Goal: Task Accomplishment & Management: Manage account settings

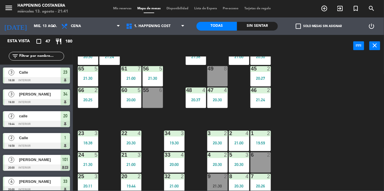
scroll to position [202, 0]
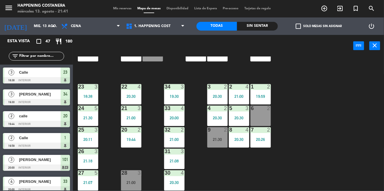
click at [301, 19] on div "check_box_outline_blank Solo mesas sin asignar" at bounding box center [319, 25] width 82 height 17
click at [296, 24] on span "check_box_outline_blank" at bounding box center [298, 26] width 5 height 5
click at [319, 26] on input "check_box_outline_blank Solo mesas sin asignar" at bounding box center [319, 26] width 0 height 0
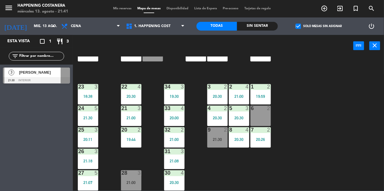
click at [35, 70] on span "[PERSON_NAME]" at bounding box center [40, 72] width 42 height 6
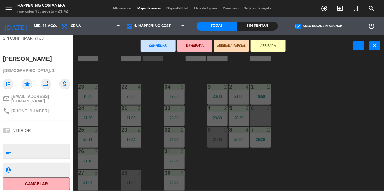
scroll to position [0, 0]
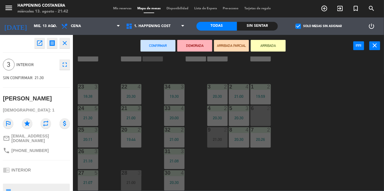
click at [37, 42] on icon "open_in_new" at bounding box center [39, 43] width 7 height 7
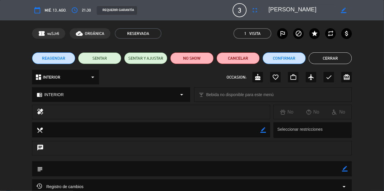
click at [329, 55] on button "Cerrar" at bounding box center [330, 58] width 43 height 12
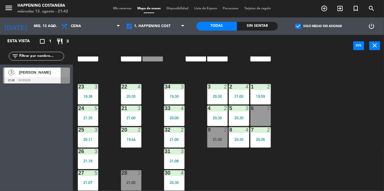
click at [46, 75] on span "[PERSON_NAME]" at bounding box center [40, 72] width 42 height 6
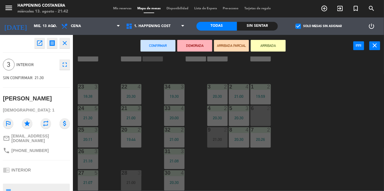
click at [38, 42] on icon "open_in_new" at bounding box center [39, 43] width 7 height 7
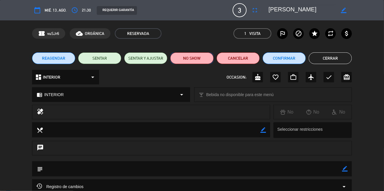
click at [197, 53] on button "NO SHOW" at bounding box center [191, 58] width 43 height 12
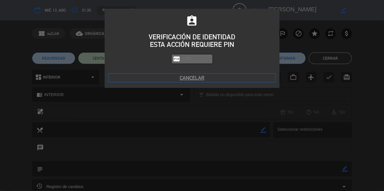
click at [196, 76] on button "Cancelar" at bounding box center [192, 78] width 166 height 8
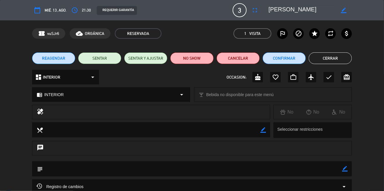
click at [334, 63] on button "Cerrar" at bounding box center [330, 58] width 43 height 12
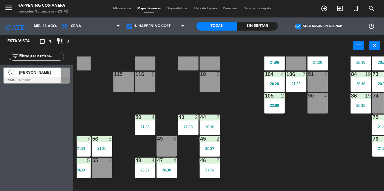
scroll to position [67, 63]
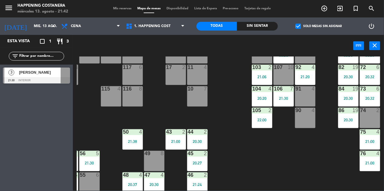
click at [340, 156] on div "69 2 122 6 121 6 120 6 14 4 CAVA 22 101 3 20:00 94 2 70 2 123 6 131 2 134 2 132…" at bounding box center [230, 124] width 307 height 134
click at [257, 123] on div "105 2 22:00" at bounding box center [262, 118] width 20 height 20
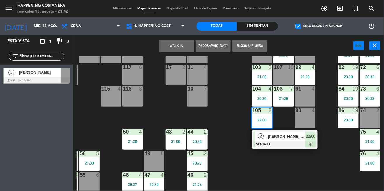
click at [289, 139] on span "[PERSON_NAME] [PERSON_NAME]" at bounding box center [286, 137] width 37 height 6
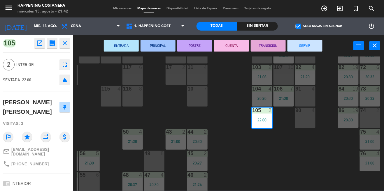
click at [41, 48] on button "open_in_new" at bounding box center [39, 43] width 10 height 10
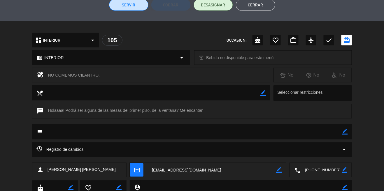
scroll to position [0, 0]
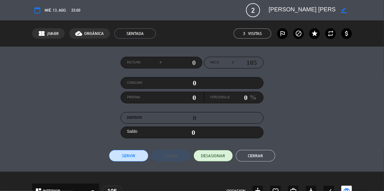
click at [261, 161] on button "Cerrar" at bounding box center [255, 156] width 39 height 12
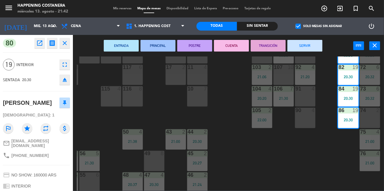
click at [248, 113] on div "105" at bounding box center [253, 110] width 10 height 5
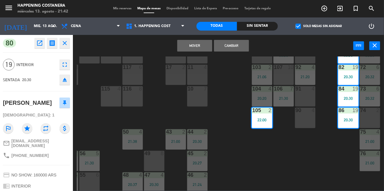
click at [231, 134] on div "69 2 122 6 121 6 120 6 14 4 CAVA 22 101 3 20:00 94 2 70 2 123 6 131 2 134 2 132…" at bounding box center [230, 124] width 307 height 134
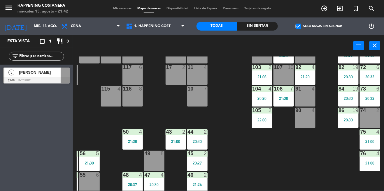
click at [236, 161] on div "69 2 122 6 121 6 120 6 14 4 CAVA 22 101 3 20:00 94 2 70 2 123 6 131 2 134 2 132…" at bounding box center [230, 124] width 307 height 134
click at [304, 25] on label "check_box Solo mesas sin asignar" at bounding box center [319, 26] width 46 height 5
click at [319, 26] on input "check_box Solo mesas sin asignar" at bounding box center [319, 26] width 0 height 0
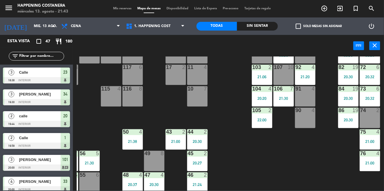
click at [308, 24] on label "check_box_outline_blank Solo mesas sin asignar" at bounding box center [319, 26] width 46 height 5
click at [319, 26] on input "check_box_outline_blank Solo mesas sin asignar" at bounding box center [319, 26] width 0 height 0
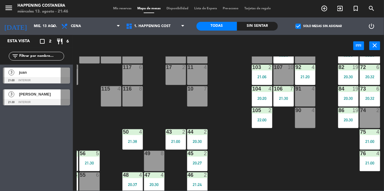
click at [35, 76] on div "juan" at bounding box center [39, 73] width 42 height 10
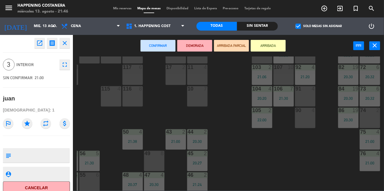
click at [41, 41] on icon "open_in_new" at bounding box center [39, 43] width 7 height 7
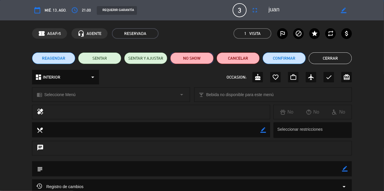
click at [194, 60] on button "NO SHOW" at bounding box center [191, 58] width 43 height 12
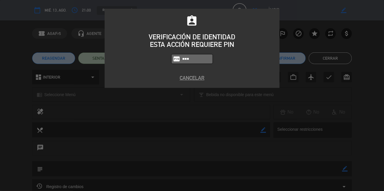
type input "5447"
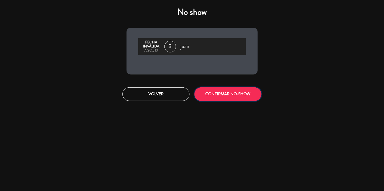
click at [233, 89] on button "CONFIRMAR NO-SHOW" at bounding box center [227, 94] width 67 height 14
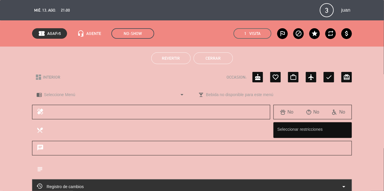
click at [210, 58] on button "Cerrar" at bounding box center [213, 58] width 39 height 12
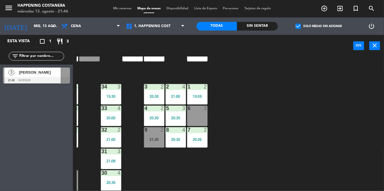
scroll to position [202, 0]
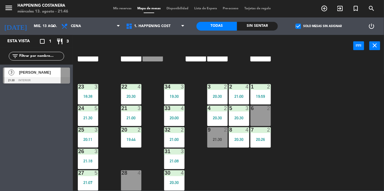
click at [46, 71] on span "[PERSON_NAME]" at bounding box center [40, 72] width 42 height 6
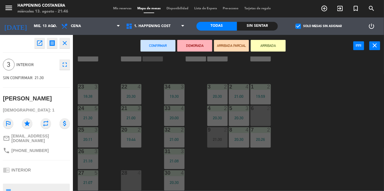
click at [135, 173] on div "28 4" at bounding box center [131, 174] width 20 height 6
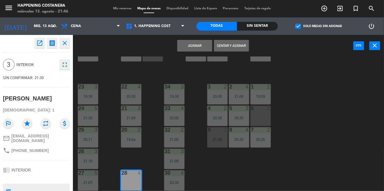
click at [194, 40] on button "Asignar" at bounding box center [194, 46] width 35 height 12
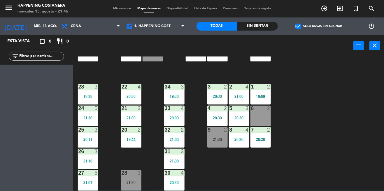
click at [131, 181] on div "21:30" at bounding box center [131, 183] width 20 height 4
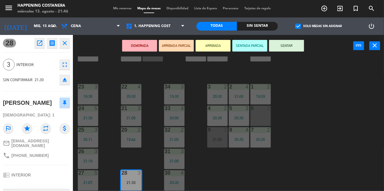
click at [335, 104] on div "69 2 122 6 121 6 120 6 14 4 CAVA 22 101 3 20:00 94 2 70 2 123 6 131 2 134 2 132…" at bounding box center [230, 124] width 307 height 134
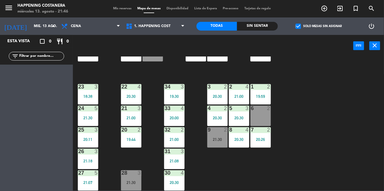
click at [298, 25] on span "check_box" at bounding box center [298, 26] width 5 height 5
click at [319, 26] on input "check_box Solo mesas sin asignar" at bounding box center [319, 26] width 0 height 0
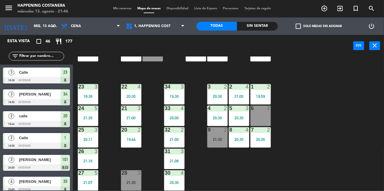
click at [128, 171] on div at bounding box center [131, 173] width 10 height 5
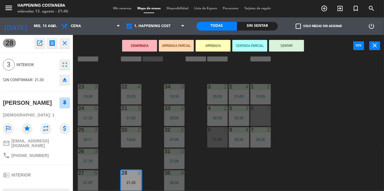
click at [129, 42] on button "DEMORADA" at bounding box center [139, 46] width 35 height 12
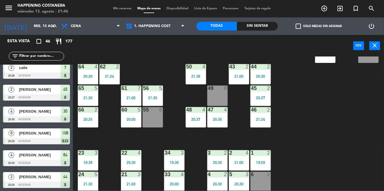
scroll to position [134, 0]
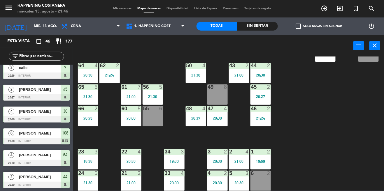
click at [343, 105] on div "69 2 122 6 121 6 120 6 14 4 CAVA 22 101 3 20:00 94 2 70 2 123 6 131 2 134 2 132…" at bounding box center [230, 124] width 307 height 134
click at [123, 95] on div "21:00" at bounding box center [131, 97] width 20 height 4
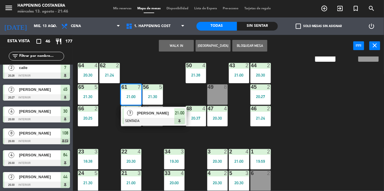
click at [355, 103] on div "69 2 122 6 121 6 120 6 14 4 CAVA 22 101 3 20:00 94 2 70 2 123 6 131 2 134 2 132…" at bounding box center [230, 124] width 307 height 134
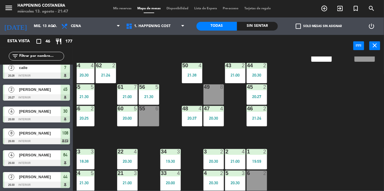
scroll to position [134, 5]
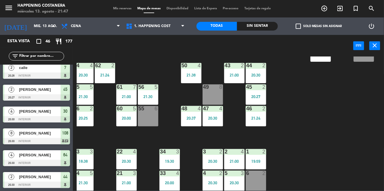
click at [128, 85] on div at bounding box center [127, 87] width 10 height 5
click at [305, 124] on div "69 2 122 6 121 6 120 6 14 4 CAVA 22 101 3 20:00 94 2 70 2 123 6 131 2 134 2 132…" at bounding box center [230, 124] width 307 height 134
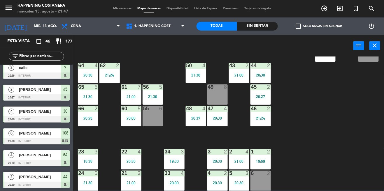
click at [35, 55] on input "text" at bounding box center [41, 56] width 45 height 6
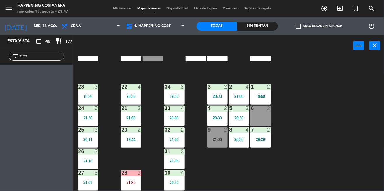
scroll to position [202, 0]
type input "+"
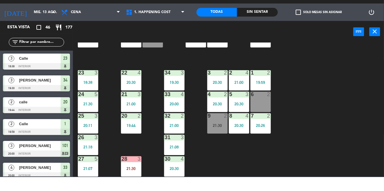
click at [303, 24] on label "check_box_outline_blank Solo mesas sin asignar" at bounding box center [319, 26] width 46 height 5
click at [319, 26] on input "check_box_outline_blank Solo mesas sin asignar" at bounding box center [319, 26] width 0 height 0
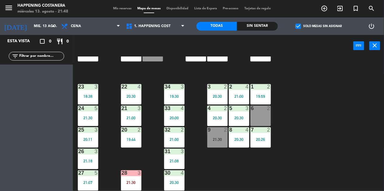
click at [300, 24] on span "check_box" at bounding box center [298, 26] width 5 height 5
click at [319, 26] on input "check_box Solo mesas sin asignar" at bounding box center [319, 26] width 0 height 0
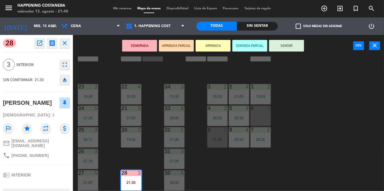
click at [345, 76] on div "69 2 122 6 121 6 120 6 14 4 CAVA 22 101 3 20:00 94 2 70 2 123 6 131 2 134 2 132…" at bounding box center [230, 124] width 307 height 134
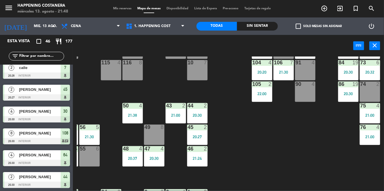
scroll to position [0, 63]
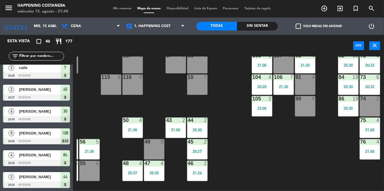
click at [237, 168] on div "69 2 122 6 121 6 120 6 14 4 CAVA 22 101 3 20:00 94 2 70 2 123 6 131 2 134 2 132…" at bounding box center [230, 124] width 307 height 134
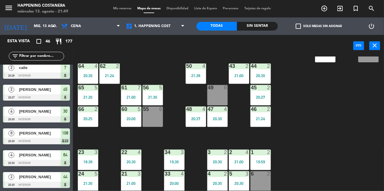
scroll to position [64, 0]
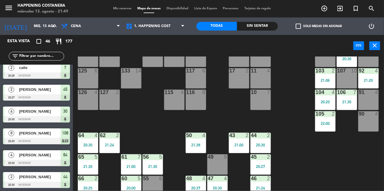
click at [311, 95] on div "104" at bounding box center [316, 92] width 10 height 5
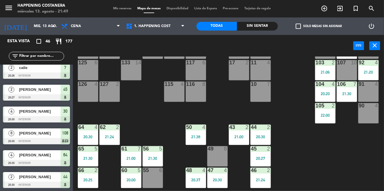
scroll to position [202, 0]
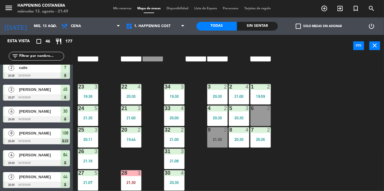
click at [335, 119] on div "69 2 122 6 121 6 120 6 14 4 CAVA 22 101 3 20:00 94 2 70 2 123 6 131 2 134 2 132…" at bounding box center [230, 124] width 307 height 134
click at [342, 121] on div "69 2 122 6 121 6 120 6 14 4 CAVA 22 101 3 20:00 94 2 70 2 123 6 131 2 134 2 132…" at bounding box center [230, 124] width 307 height 134
click at [86, 87] on div "23 3 18:38" at bounding box center [88, 94] width 20 height 20
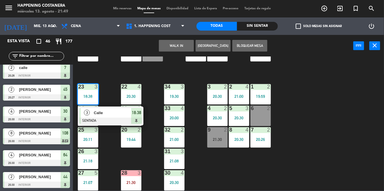
click at [347, 85] on div "69 2 122 6 121 6 120 6 14 4 CAVA 22 101 3 20:00 94 2 70 2 123 6 131 2 134 2 132…" at bounding box center [230, 124] width 307 height 134
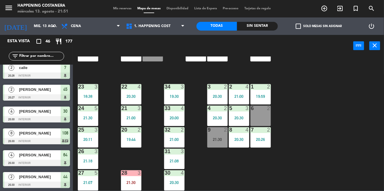
click at [339, 110] on div "69 2 122 6 121 6 120 6 14 4 CAVA 22 101 3 20:00 94 2 70 2 123 6 131 2 134 2 132…" at bounding box center [230, 124] width 307 height 134
click at [307, 25] on label "check_box_outline_blank Solo mesas sin asignar" at bounding box center [319, 26] width 46 height 5
click at [319, 26] on input "check_box_outline_blank Solo mesas sin asignar" at bounding box center [319, 26] width 0 height 0
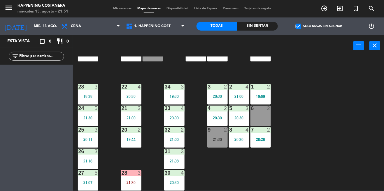
click at [310, 26] on label "check_box Solo mesas sin asignar" at bounding box center [319, 26] width 46 height 5
click at [319, 26] on input "check_box Solo mesas sin asignar" at bounding box center [319, 26] width 0 height 0
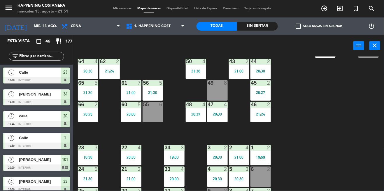
scroll to position [202, 0]
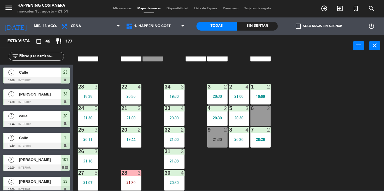
click at [316, 87] on div "69 2 122 6 121 6 120 6 14 4 CAVA 22 101 3 20:00 94 2 70 2 123 6 131 2 134 2 132…" at bounding box center [230, 124] width 307 height 134
click at [299, 24] on span "check_box_outline_blank" at bounding box center [298, 26] width 5 height 5
click at [319, 26] on input "check_box_outline_blank Solo mesas sin asignar" at bounding box center [319, 26] width 0 height 0
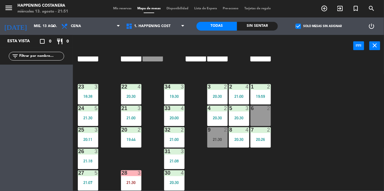
click at [304, 25] on label "check_box Solo mesas sin asignar" at bounding box center [319, 26] width 46 height 5
click at [319, 26] on input "check_box Solo mesas sin asignar" at bounding box center [319, 26] width 0 height 0
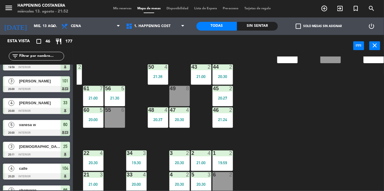
scroll to position [127, 0]
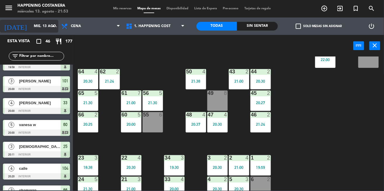
click at [45, 27] on input "mié. 13 ago." at bounding box center [55, 26] width 49 height 10
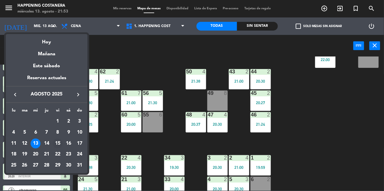
click at [53, 145] on td "15" at bounding box center [57, 143] width 11 height 11
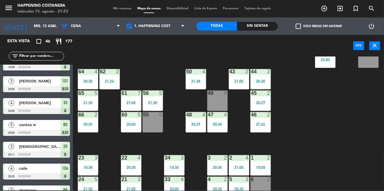
type input "vie. 15 ago."
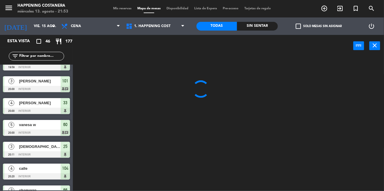
scroll to position [0, 0]
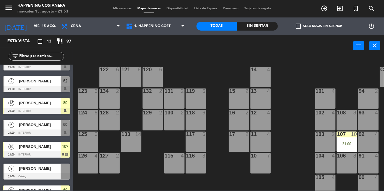
click at [299, 24] on span "check_box_outline_blank" at bounding box center [298, 26] width 5 height 5
click at [319, 26] on input "check_box_outline_blank Solo mesas sin asignar" at bounding box center [319, 26] width 0 height 0
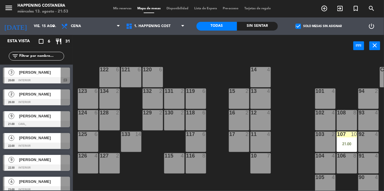
click at [298, 24] on span "check_box" at bounding box center [298, 26] width 5 height 5
click at [319, 26] on input "check_box Solo mesas sin asignar" at bounding box center [319, 26] width 0 height 0
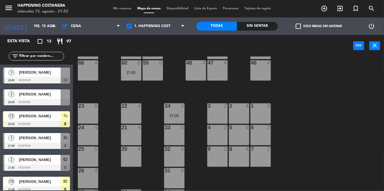
scroll to position [202, 0]
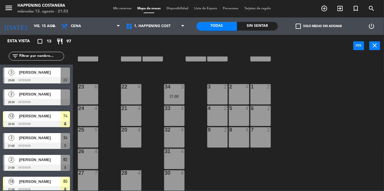
click at [317, 28] on label "check_box_outline_blank Solo mesas sin asignar" at bounding box center [319, 26] width 46 height 5
click at [319, 26] on input "check_box_outline_blank Solo mesas sin asignar" at bounding box center [319, 26] width 0 height 0
click at [59, 76] on div "[PERSON_NAME]" at bounding box center [39, 73] width 42 height 10
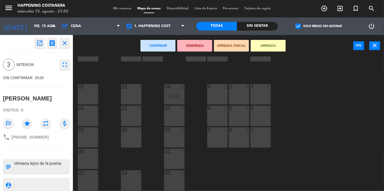
scroll to position [17, 0]
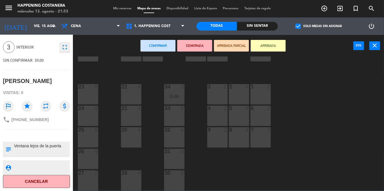
click at [337, 88] on div "69 15 21:30 122 6 121 6 120 6 14 4 CAVA 22 101 4 94 2 70 15 21:30 123 6 131 2 1…" at bounding box center [230, 124] width 307 height 134
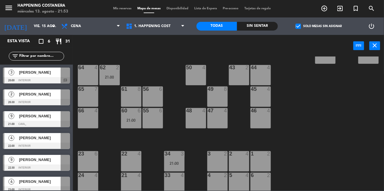
scroll to position [126, 0]
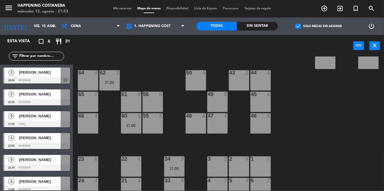
click at [91, 89] on div "64 4" at bounding box center [88, 80] width 20 height 20
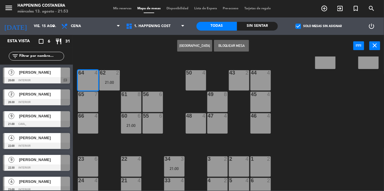
click at [52, 77] on div "[PERSON_NAME]" at bounding box center [39, 73] width 42 height 10
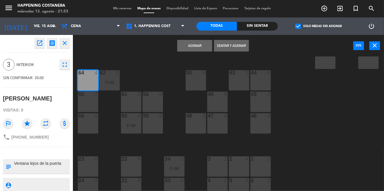
click at [201, 50] on button "Asignar" at bounding box center [194, 46] width 35 height 12
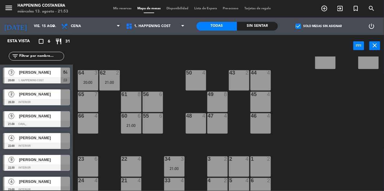
click at [88, 83] on div "20:00" at bounding box center [88, 82] width 20 height 4
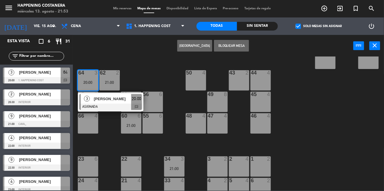
click at [102, 104] on div at bounding box center [110, 107] width 63 height 6
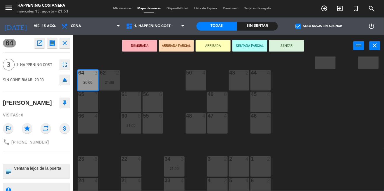
click at [216, 45] on button "ARRIBADA" at bounding box center [213, 46] width 35 height 12
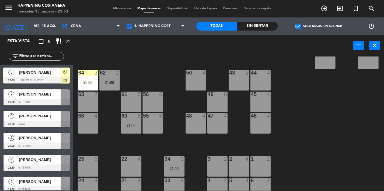
click at [322, 81] on div "69 15 21:30 122 6 121 6 120 6 14 4 CAVA 22 101 4 94 2 70 15 21:30 123 6 131 2 1…" at bounding box center [230, 124] width 307 height 134
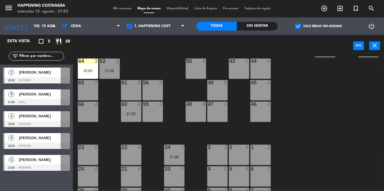
scroll to position [150, 0]
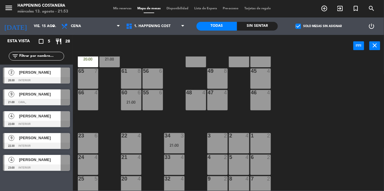
click at [39, 104] on div at bounding box center [36, 102] width 67 height 6
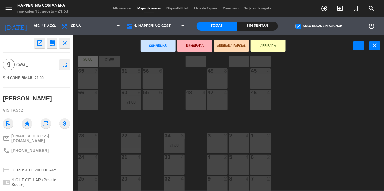
click at [41, 42] on icon "open_in_new" at bounding box center [39, 43] width 7 height 7
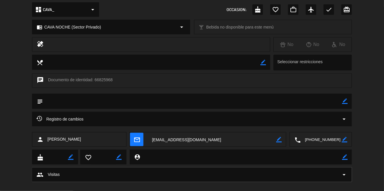
scroll to position [76, 0]
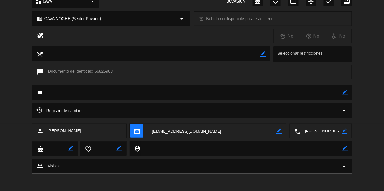
click at [329, 114] on div "Registro de cambios arrow_drop_down" at bounding box center [191, 110] width 311 height 7
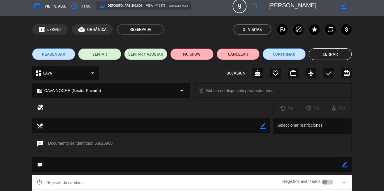
scroll to position [0, 0]
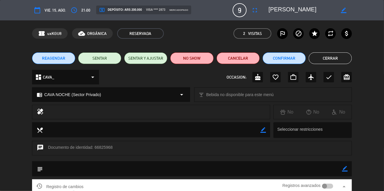
click at [333, 54] on button "Cerrar" at bounding box center [330, 58] width 43 height 12
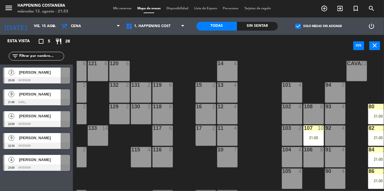
scroll to position [0, 33]
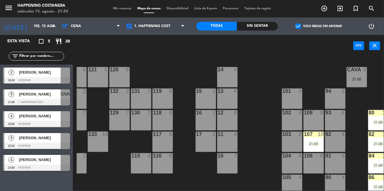
click at [37, 101] on div at bounding box center [36, 102] width 67 height 6
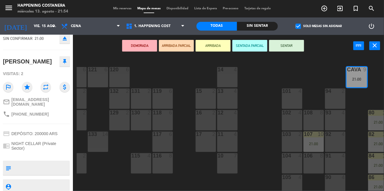
scroll to position [42, 0]
click at [257, 78] on div "69 15 21:30 122 6 121 6 120 6 14 4 CAVA 9 21:00 101 4 94 2 70 15 21:30 123 6 13…" at bounding box center [230, 124] width 307 height 134
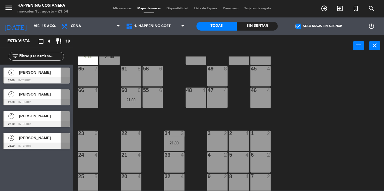
scroll to position [148, 0]
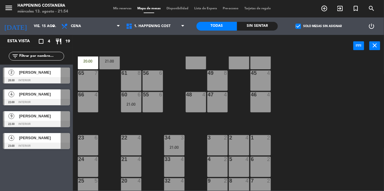
click at [139, 109] on div "60 6 21:00" at bounding box center [131, 102] width 20 height 20
click at [334, 95] on div "69 15 21:30 122 6 121 6 120 6 14 4 CAVA 9 21:00 101 4 94 2 70 15 21:30 123 6 13…" at bounding box center [230, 124] width 307 height 134
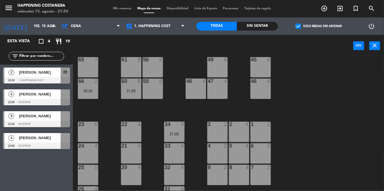
scroll to position [162, 0]
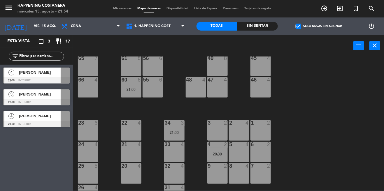
click at [349, 138] on div "69 15 21:30 122 6 121 6 120 6 14 4 CAVA 9 21:00 101 4 94 2 70 15 21:30 123 6 13…" at bounding box center [230, 124] width 307 height 134
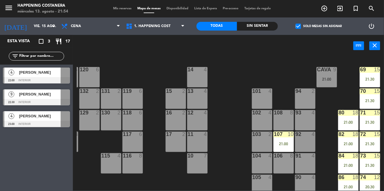
scroll to position [12, 63]
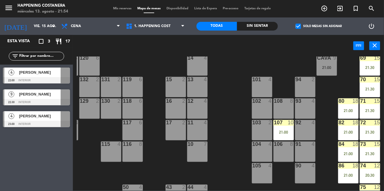
click at [369, 64] on div "69 15 21:30" at bounding box center [370, 65] width 20 height 20
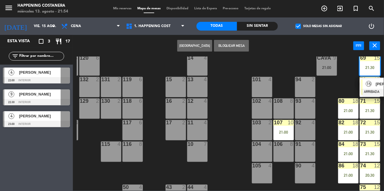
click at [374, 87] on div "15" at bounding box center [369, 84] width 13 height 10
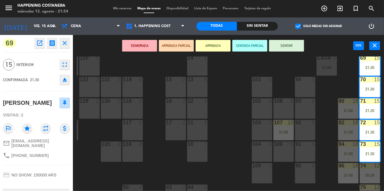
scroll to position [44, 0]
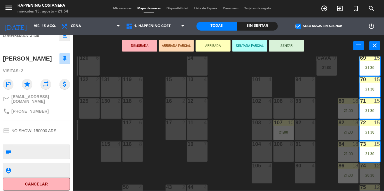
click at [218, 95] on div "69 15 21:30 122 6 121 6 120 6 14 4 CAVA 9 21:00 101 4 94 2 70 15 21:30 123 6 13…" at bounding box center [230, 124] width 307 height 134
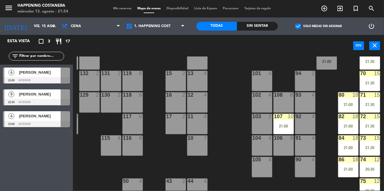
scroll to position [10, 63]
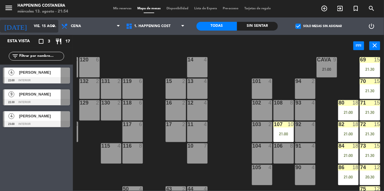
click at [39, 23] on input "vie. 15 ago." at bounding box center [55, 26] width 49 height 10
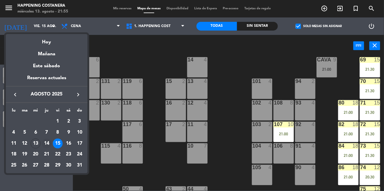
click at [50, 147] on td "14" at bounding box center [46, 143] width 11 height 11
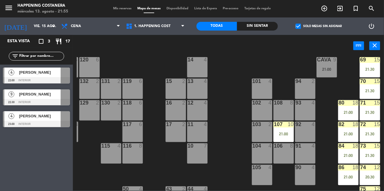
type input "jue. 14 ago."
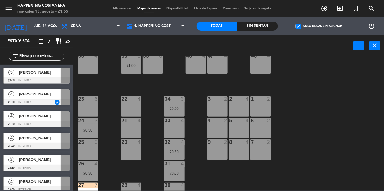
scroll to position [183, 0]
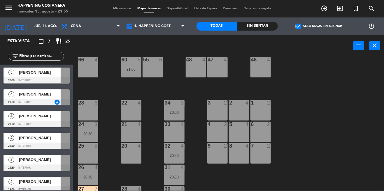
click at [297, 25] on span "check_box" at bounding box center [298, 26] width 5 height 5
click at [319, 26] on input "check_box Solo mesas sin asignar" at bounding box center [319, 26] width 0 height 0
click at [299, 24] on span "check_box_outline_blank" at bounding box center [298, 26] width 5 height 5
click at [319, 26] on input "check_box_outline_blank Solo mesas sin asignar" at bounding box center [319, 26] width 0 height 0
click at [299, 26] on span "check_box" at bounding box center [298, 26] width 5 height 5
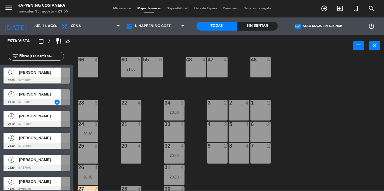
click at [319, 26] on input "check_box Solo mesas sin asignar" at bounding box center [319, 26] width 0 height 0
click at [308, 25] on label "check_box_outline_blank Solo mesas sin asignar" at bounding box center [319, 26] width 46 height 5
click at [319, 26] on input "check_box_outline_blank Solo mesas sin asignar" at bounding box center [319, 26] width 0 height 0
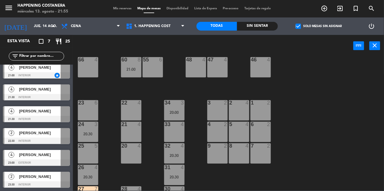
click at [296, 24] on span "check_box" at bounding box center [298, 26] width 5 height 5
click at [319, 26] on input "check_box Solo mesas sin asignar" at bounding box center [319, 26] width 0 height 0
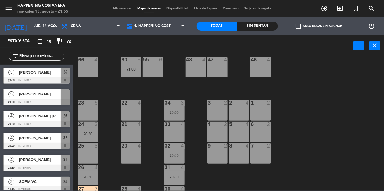
scroll to position [202, 0]
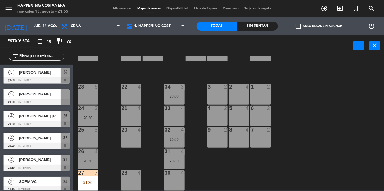
click at [44, 102] on div at bounding box center [36, 102] width 67 height 6
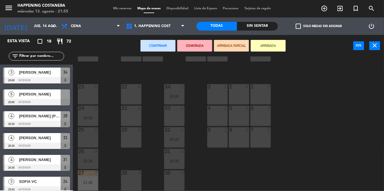
click at [88, 97] on div "23 6" at bounding box center [88, 94] width 20 height 20
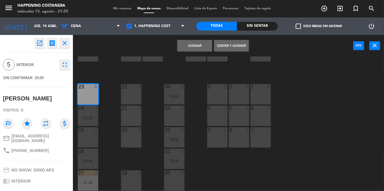
click at [192, 48] on button "Asignar" at bounding box center [194, 46] width 35 height 12
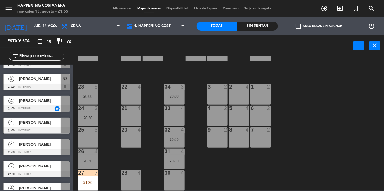
scroll to position [212, 0]
click at [50, 152] on div at bounding box center [36, 152] width 67 height 6
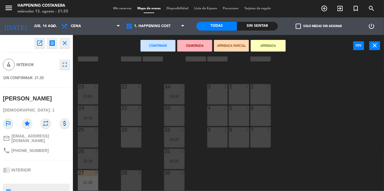
click at [180, 113] on div "33 4" at bounding box center [174, 116] width 20 height 20
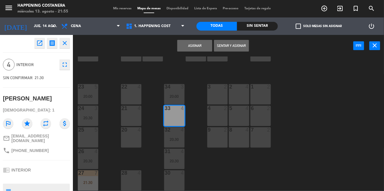
click at [200, 42] on button "Asignar" at bounding box center [194, 46] width 35 height 12
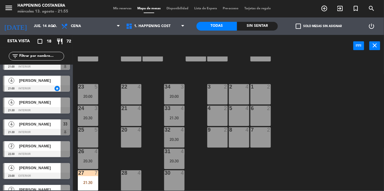
scroll to position [232, 0]
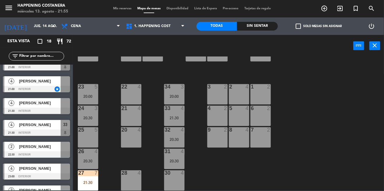
click at [49, 112] on div at bounding box center [36, 111] width 67 height 6
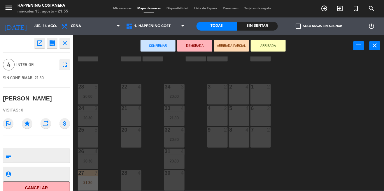
click at [178, 177] on div "30 4" at bounding box center [174, 181] width 20 height 20
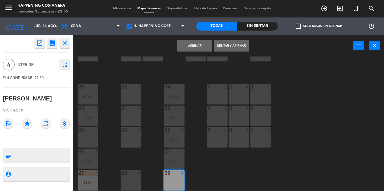
click at [188, 49] on button "Asignar" at bounding box center [194, 46] width 35 height 12
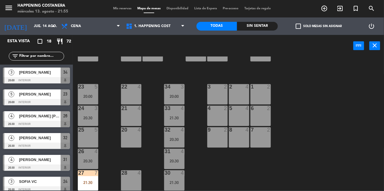
scroll to position [9, 0]
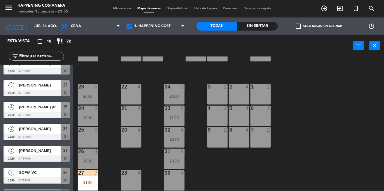
click at [301, 24] on span "check_box_outline_blank" at bounding box center [298, 26] width 5 height 5
click at [319, 26] on input "check_box_outline_blank Solo mesas sin asignar" at bounding box center [319, 26] width 0 height 0
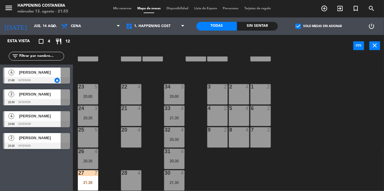
click at [45, 76] on div "[PERSON_NAME]" at bounding box center [39, 73] width 42 height 10
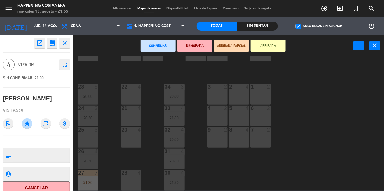
click at [137, 136] on div "20 4" at bounding box center [131, 137] width 20 height 20
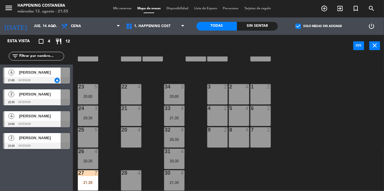
click at [314, 113] on div "69 2 122 6 121 6 120 6 14 4 CAVA 22 101 4 21:00 94 2 70 2 123 6 131 2 134 2 132…" at bounding box center [230, 124] width 307 height 134
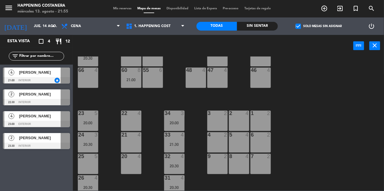
scroll to position [172, 0]
click at [34, 80] on div at bounding box center [36, 80] width 67 height 6
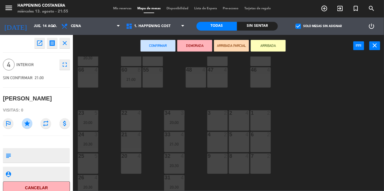
click at [85, 81] on div "66 4" at bounding box center [88, 77] width 20 height 20
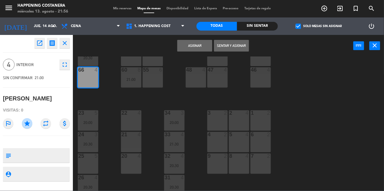
click at [200, 50] on button "Asignar" at bounding box center [194, 46] width 35 height 12
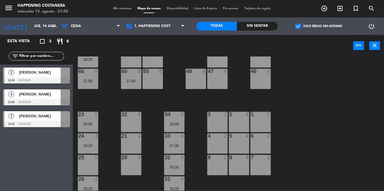
scroll to position [202, 0]
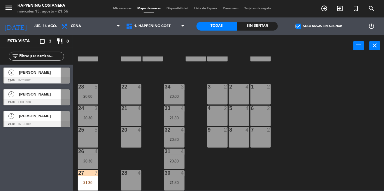
click at [299, 25] on span "check_box" at bounding box center [298, 26] width 5 height 5
click at [319, 26] on input "check_box Solo mesas sin asignar" at bounding box center [319, 26] width 0 height 0
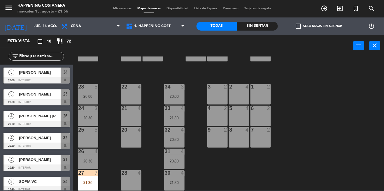
click at [124, 9] on span "Mis reservas" at bounding box center [122, 8] width 24 height 3
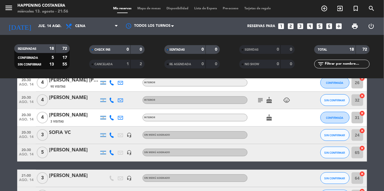
scroll to position [170, 0]
click at [259, 103] on icon "subject" at bounding box center [260, 100] width 7 height 7
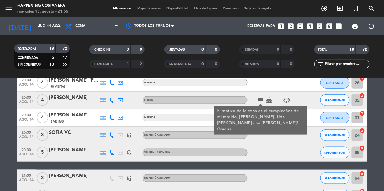
click at [200, 138] on div "Sin menú asignado" at bounding box center [195, 135] width 105 height 8
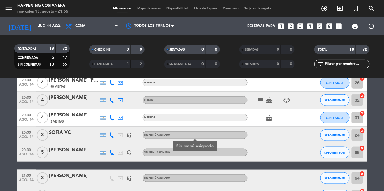
click at [200, 139] on div "Sin menú asignado" at bounding box center [195, 135] width 105 height 8
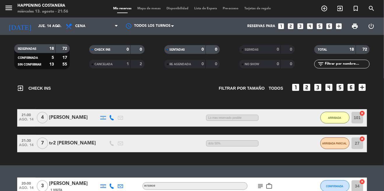
scroll to position [0, 0]
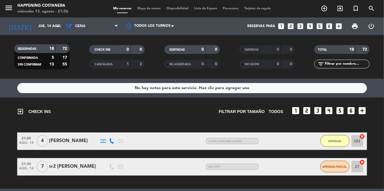
click at [75, 137] on div "[PERSON_NAME]" at bounding box center [74, 141] width 50 height 8
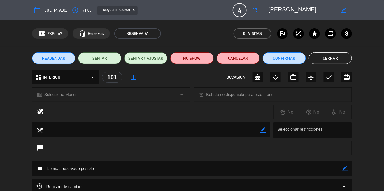
click at [334, 53] on button "Cerrar" at bounding box center [330, 58] width 43 height 12
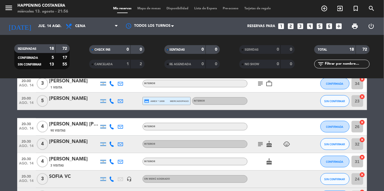
scroll to position [126, 0]
click at [77, 121] on div "[PERSON_NAME] [PERSON_NAME]" at bounding box center [74, 125] width 50 height 8
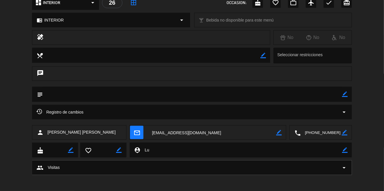
scroll to position [76, 0]
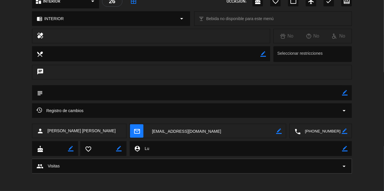
click at [306, 107] on div "Registro de cambios arrow_drop_down" at bounding box center [192, 111] width 320 height 15
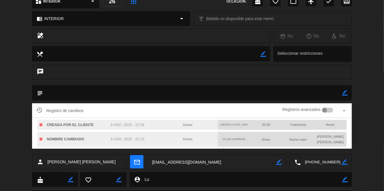
click at [250, 87] on textarea at bounding box center [192, 92] width 299 height 15
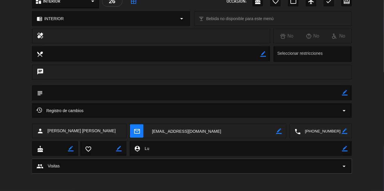
scroll to position [0, 0]
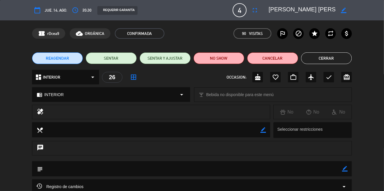
click at [343, 53] on button "Cerrar" at bounding box center [326, 58] width 51 height 12
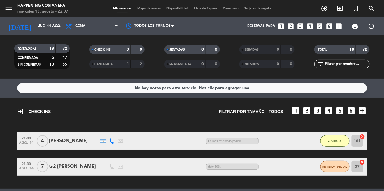
click at [146, 3] on div "menu Happening Costanera miércoles 13. agosto - 22:07 Mis reservas Mapa de mesa…" at bounding box center [192, 8] width 384 height 17
click at [153, 14] on div "menu Happening Costanera miércoles 13. agosto - 22:07 Mis reservas Mapa de mesa…" at bounding box center [192, 8] width 384 height 17
click at [148, 9] on span "Mapa de mesas" at bounding box center [148, 8] width 29 height 3
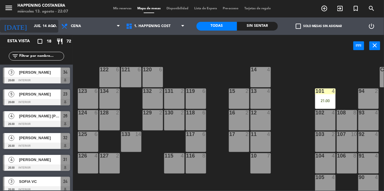
click at [48, 23] on input "jue. 14 ago." at bounding box center [55, 26] width 49 height 10
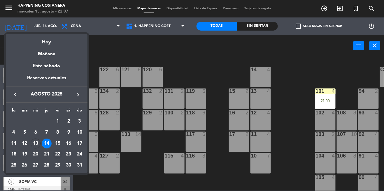
click at [61, 150] on td "22" at bounding box center [57, 154] width 11 height 11
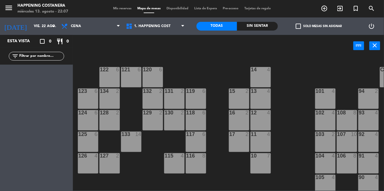
click at [300, 28] on span "check_box_outline_blank" at bounding box center [298, 26] width 5 height 5
click at [319, 26] on input "check_box_outline_blank Solo mesas sin asignar" at bounding box center [319, 26] width 0 height 0
click at [308, 24] on label "check_box Solo mesas sin asignar" at bounding box center [319, 26] width 46 height 5
click at [319, 26] on input "check_box Solo mesas sin asignar" at bounding box center [319, 26] width 0 height 0
click at [41, 28] on input "vie. 22 ago." at bounding box center [55, 26] width 49 height 10
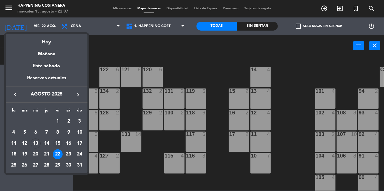
click at [60, 148] on td "15" at bounding box center [57, 143] width 11 height 11
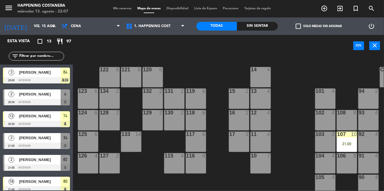
click at [296, 24] on span "check_box_outline_blank" at bounding box center [298, 26] width 5 height 5
click at [319, 26] on input "check_box_outline_blank Solo mesas sin asignar" at bounding box center [319, 26] width 0 height 0
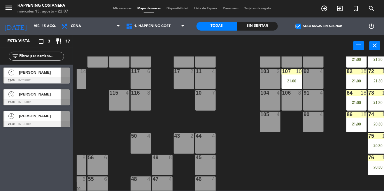
scroll to position [0, 63]
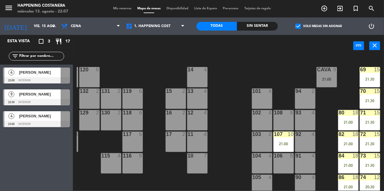
click at [331, 79] on div "21:00" at bounding box center [327, 79] width 20 height 4
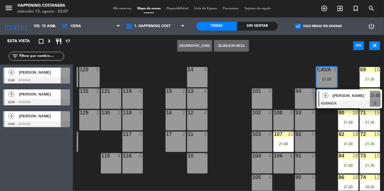
click at [350, 99] on span "[PERSON_NAME]" at bounding box center [351, 96] width 37 height 6
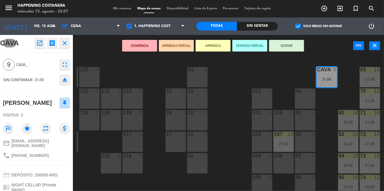
scroll to position [55, 0]
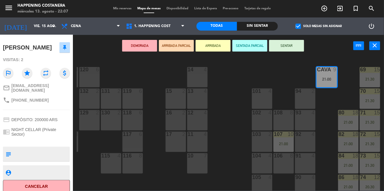
click at [227, 100] on div "69 15 21:30 122 6 121 6 120 6 14 4 CAVA 9 21:00 101 4 94 2 70 15 21:30 123 6 13…" at bounding box center [230, 124] width 307 height 134
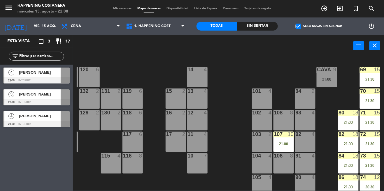
click at [224, 95] on div "69 15 21:30 122 6 121 6 120 6 14 4 CAVA 9 21:00 101 4 94 2 70 15 21:30 123 6 13…" at bounding box center [230, 124] width 307 height 134
click at [46, 27] on input "vie. 15 ago." at bounding box center [55, 26] width 49 height 10
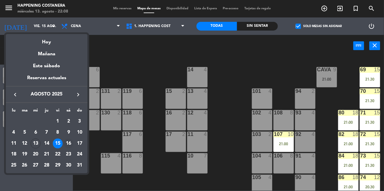
click at [71, 148] on td "16" at bounding box center [68, 143] width 11 height 11
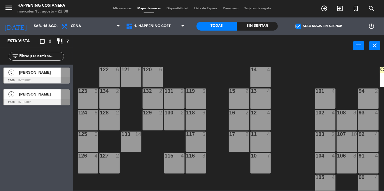
scroll to position [0, 63]
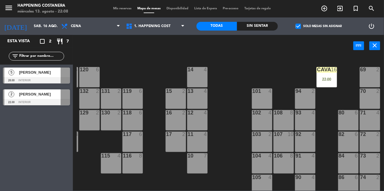
click at [326, 77] on div "22:00" at bounding box center [327, 79] width 20 height 4
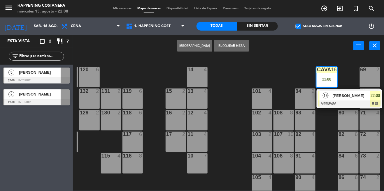
click at [354, 105] on div at bounding box center [349, 104] width 63 height 6
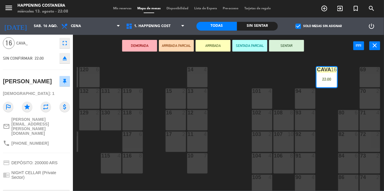
scroll to position [0, 0]
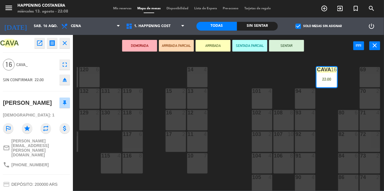
click at [34, 39] on button "open_in_new" at bounding box center [39, 43] width 10 height 10
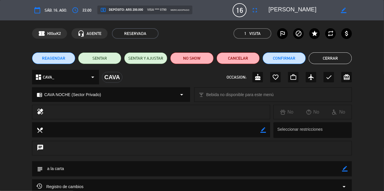
click at [327, 60] on button "Cerrar" at bounding box center [330, 58] width 43 height 12
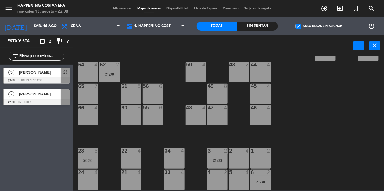
scroll to position [202, 0]
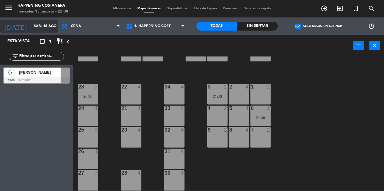
click at [42, 27] on input "sáb. 16 ago." at bounding box center [55, 26] width 49 height 10
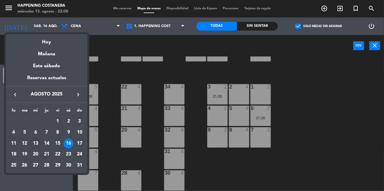
click at [82, 151] on div "24" at bounding box center [80, 155] width 10 height 10
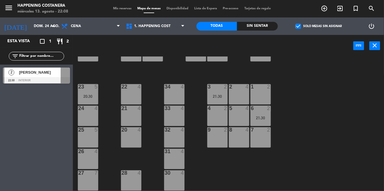
scroll to position [0, 0]
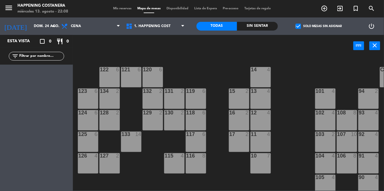
click at [299, 24] on span "check_box" at bounding box center [298, 26] width 5 height 5
click at [319, 26] on input "check_box Solo mesas sin asignar" at bounding box center [319, 26] width 0 height 0
click at [47, 27] on input "dom. 24 ago." at bounding box center [55, 26] width 49 height 10
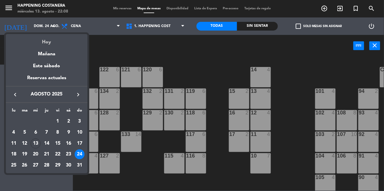
click at [57, 38] on div "Hoy" at bounding box center [47, 40] width 82 height 12
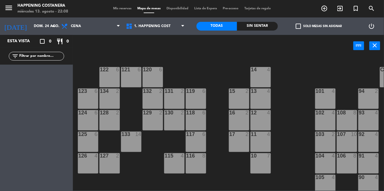
type input "mié. 13 ago."
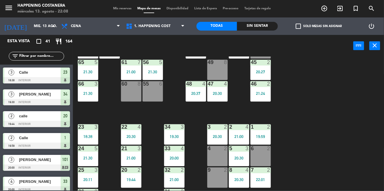
scroll to position [202, 0]
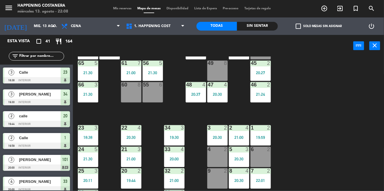
click at [355, 130] on div "69 2 122 6 121 6 120 6 14 4 CAVA 22 101 3 20:00 94 2 70 2 123 6 131 2 134 2 132…" at bounding box center [230, 124] width 307 height 134
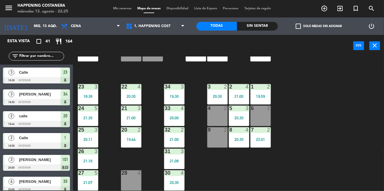
click at [173, 133] on div "32 2 21:00" at bounding box center [174, 137] width 20 height 20
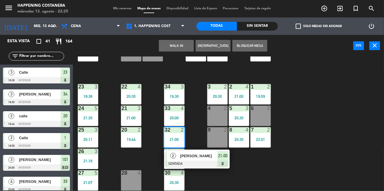
click at [201, 155] on span "[PERSON_NAME]" at bounding box center [198, 156] width 37 height 6
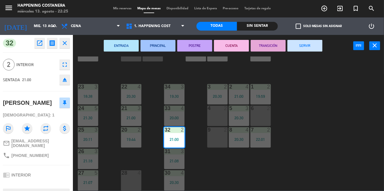
click at [311, 49] on button "SERVIR" at bounding box center [304, 46] width 35 height 12
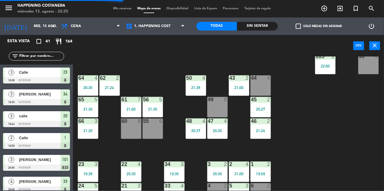
scroll to position [118, 0]
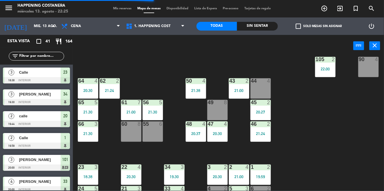
click at [197, 135] on div "20:37" at bounding box center [196, 134] width 20 height 4
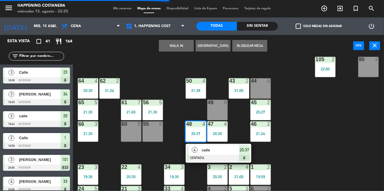
click at [205, 156] on div at bounding box center [218, 158] width 63 height 6
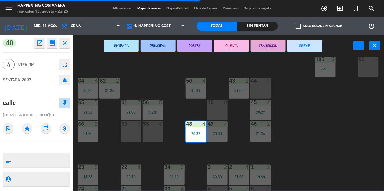
click at [305, 51] on button "SERVIR" at bounding box center [304, 46] width 35 height 12
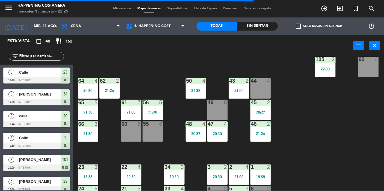
click at [89, 90] on div "20:30" at bounding box center [88, 91] width 20 height 4
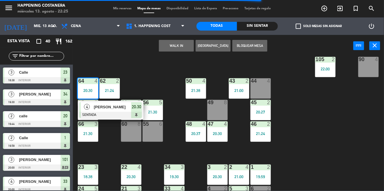
click at [110, 111] on div "[PERSON_NAME]" at bounding box center [112, 107] width 38 height 10
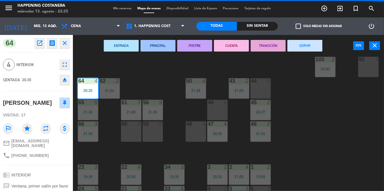
click at [305, 51] on button "SERVIR" at bounding box center [304, 46] width 35 height 12
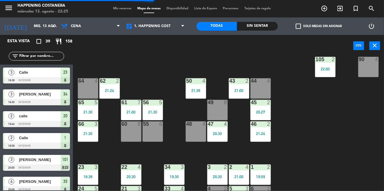
click at [111, 89] on div "21:24" at bounding box center [109, 91] width 20 height 4
click at [323, 138] on div "69 2 122 6 121 6 120 6 14 4 CAVA 22 101 3 20:00 94 2 70 2 123 6 131 2 134 2 132…" at bounding box center [230, 124] width 307 height 134
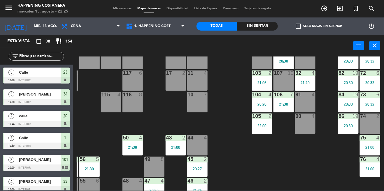
scroll to position [0, 63]
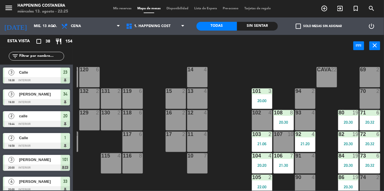
click at [319, 81] on div "CAVA 22" at bounding box center [327, 77] width 20 height 20
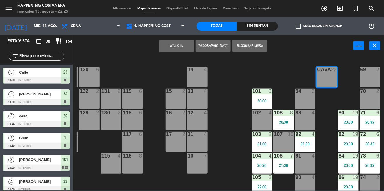
click at [175, 43] on button "WALK IN" at bounding box center [176, 46] width 35 height 12
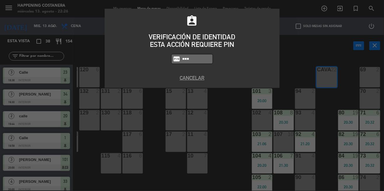
type input "5447"
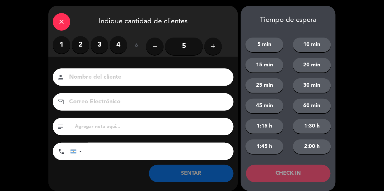
click at [61, 23] on icon "close" at bounding box center [61, 21] width 7 height 7
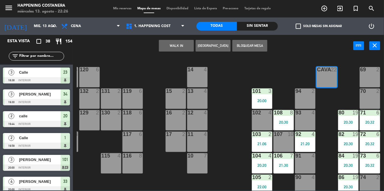
click at [326, 10] on icon "add_circle_outline" at bounding box center [324, 8] width 7 height 7
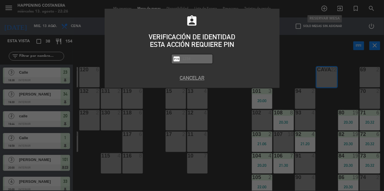
click at [231, 120] on div "assignment_ind VERIFICACIÓN DE IDENTIDAD ESTA ACCIÓN REQUIERE PIN fiber_pin PAS…" at bounding box center [192, 95] width 384 height 191
click at [40, 26] on div "assignment_ind VERIFICACIÓN DE IDENTIDAD ESTA ACCIÓN REQUIERE PIN fiber_pin PAS…" at bounding box center [192, 95] width 384 height 191
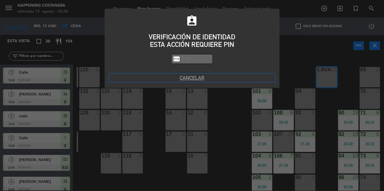
click at [189, 77] on button "Cancelar" at bounding box center [192, 78] width 166 height 8
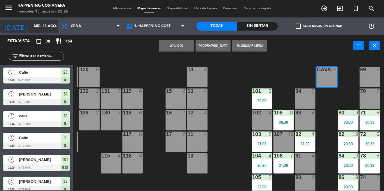
click at [45, 29] on input "mié. 13 ago." at bounding box center [55, 26] width 49 height 10
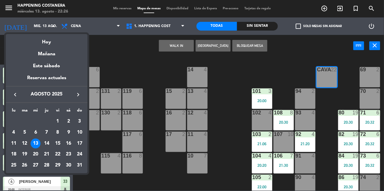
click at [125, 51] on div at bounding box center [192, 95] width 384 height 191
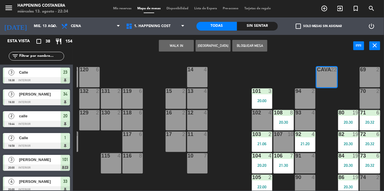
click at [227, 88] on div "69 2 122 6 121 6 120 6 14 4 CAVA 22 101 3 20:00 94 2 70 2 123 6 131 2 134 2 132…" at bounding box center [230, 124] width 307 height 134
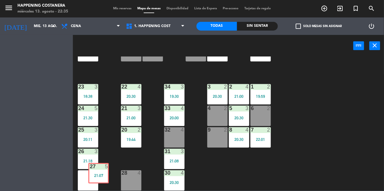
scroll to position [202, 0]
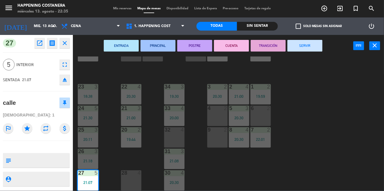
click at [311, 42] on button "SERVIR" at bounding box center [304, 46] width 35 height 12
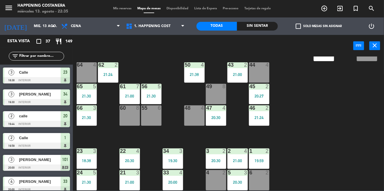
scroll to position [131, 1]
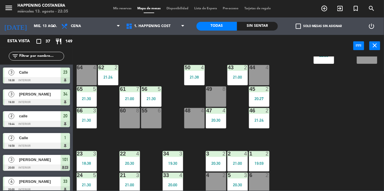
click at [366, 133] on div "69 2 122 6 121 6 120 6 14 4 CAVA 22 101 3 20:00 94 2 70 2 123 6 131 2 134 2 132…" at bounding box center [230, 124] width 307 height 134
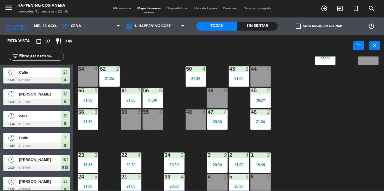
scroll to position [131, 0]
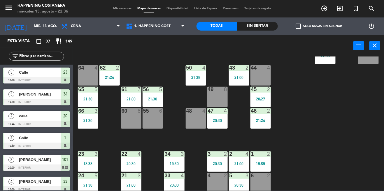
click at [225, 70] on div "43" at bounding box center [229, 67] width 10 height 5
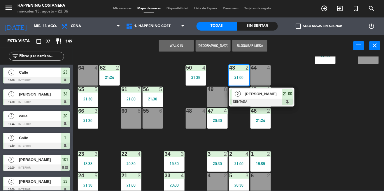
click at [278, 98] on div "[PERSON_NAME]" at bounding box center [263, 94] width 38 height 10
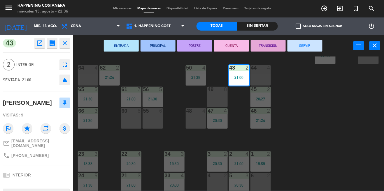
click at [307, 41] on button "SERVIR" at bounding box center [304, 46] width 35 height 12
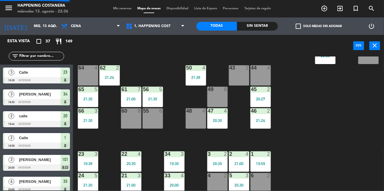
scroll to position [0, 0]
click at [259, 118] on div "46 2 21:24" at bounding box center [260, 118] width 20 height 20
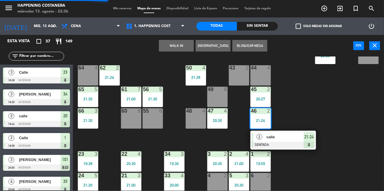
click at [301, 138] on span "calle" at bounding box center [284, 137] width 37 height 6
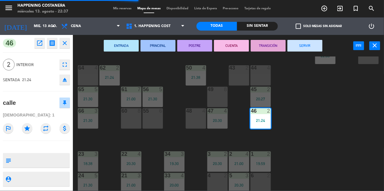
click at [317, 41] on button "SERVIR" at bounding box center [304, 46] width 35 height 12
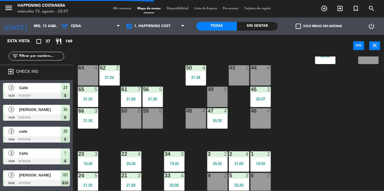
scroll to position [72, 0]
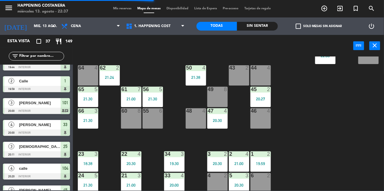
click at [259, 94] on div "45 2 20:27" at bounding box center [260, 97] width 20 height 20
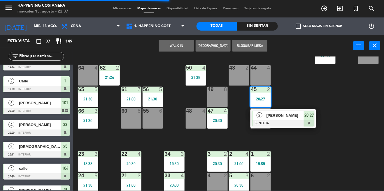
click at [290, 115] on span "[PERSON_NAME]" at bounding box center [284, 116] width 37 height 6
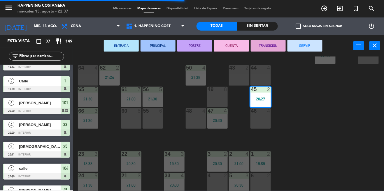
click at [315, 41] on button "SERVIR" at bounding box center [304, 46] width 35 height 12
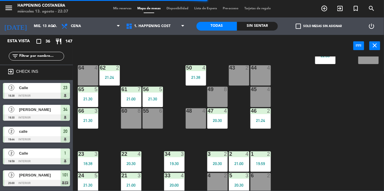
scroll to position [0, 0]
click at [338, 129] on div "69 2 122 6 121 6 120 6 14 4 CAVA 22 101 3 20:00 94 2 70 2 123 6 131 2 134 2 132…" at bounding box center [230, 124] width 307 height 134
click at [212, 114] on div "47 4 20:30" at bounding box center [217, 118] width 20 height 20
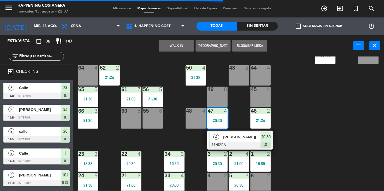
click at [254, 142] on div at bounding box center [240, 145] width 63 height 6
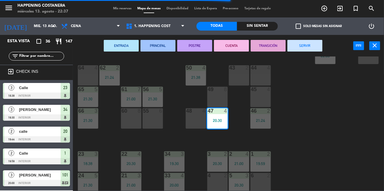
click at [318, 43] on button "SERVIR" at bounding box center [304, 46] width 35 height 12
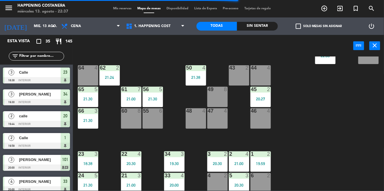
click at [345, 126] on div "69 2 122 6 121 6 120 6 14 4 CAVA 22 101 3 20:00 94 2 70 2 123 6 131 2 134 2 132…" at bounding box center [230, 124] width 307 height 134
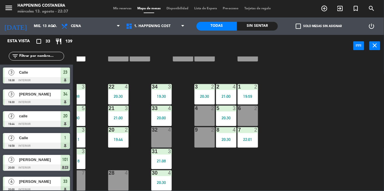
scroll to position [202, 0]
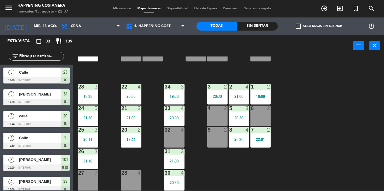
click at [208, 84] on div "3" at bounding box center [208, 86] width 0 height 5
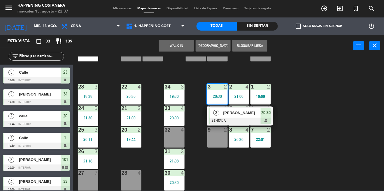
click at [240, 110] on span "[PERSON_NAME]" at bounding box center [241, 113] width 37 height 6
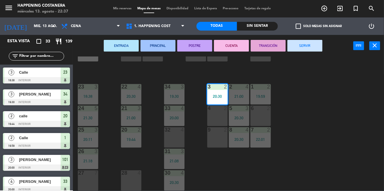
click at [316, 45] on button "SERVIR" at bounding box center [304, 46] width 35 height 12
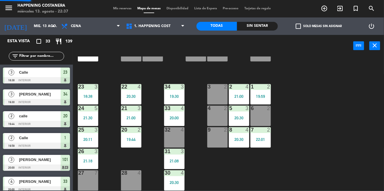
scroll to position [0, 0]
click at [261, 94] on div "19:59" at bounding box center [260, 96] width 20 height 4
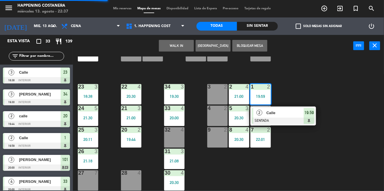
click at [282, 112] on span "Calle" at bounding box center [284, 113] width 37 height 6
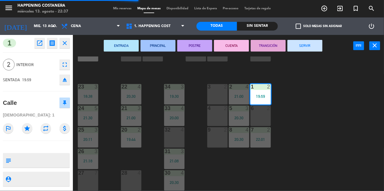
click at [321, 47] on button "SERVIR" at bounding box center [304, 46] width 35 height 12
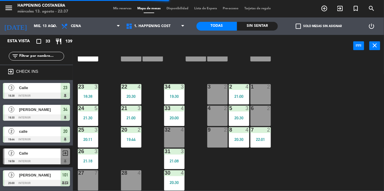
click at [238, 110] on div "5 3 20:30" at bounding box center [239, 116] width 20 height 20
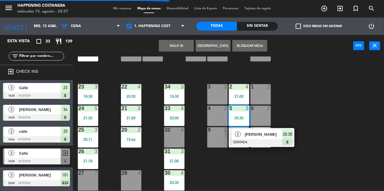
click at [260, 131] on span "[PERSON_NAME]" at bounding box center [263, 134] width 37 height 6
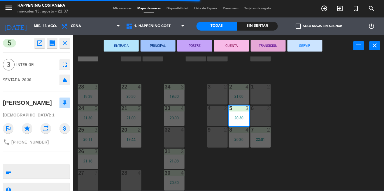
click at [314, 43] on button "SERVIR" at bounding box center [304, 46] width 35 height 12
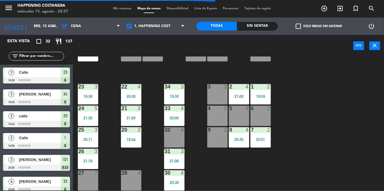
click at [363, 109] on div "69 2 122 6 121 6 120 6 14 4 CAVA 22 101 3 20:00 94 2 70 2 123 6 131 2 134 2 132…" at bounding box center [230, 124] width 307 height 134
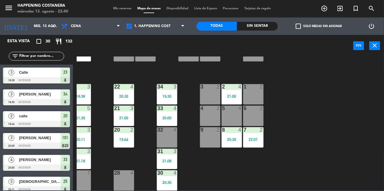
scroll to position [202, 0]
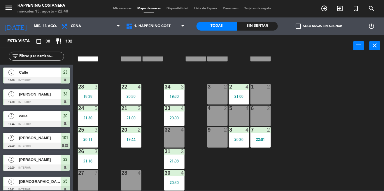
click at [153, 172] on div "69 2 122 6 121 6 120 6 14 4 CAVA 22 101 3 20:00 94 2 70 2 123 6 131 2 134 2 132…" at bounding box center [230, 124] width 307 height 134
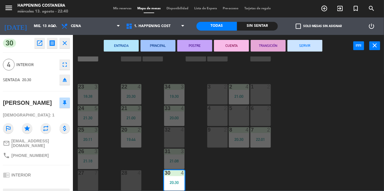
click at [315, 40] on button "SERVIR" at bounding box center [304, 46] width 35 height 12
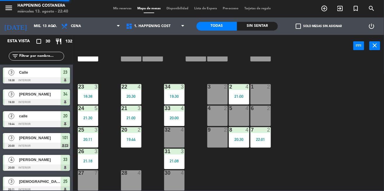
scroll to position [0, 0]
click at [331, 100] on div "69 2 122 6 121 6 120 6 14 4 CAVA 22 101 3 20:00 94 2 70 2 123 6 131 2 134 2 132…" at bounding box center [230, 124] width 307 height 134
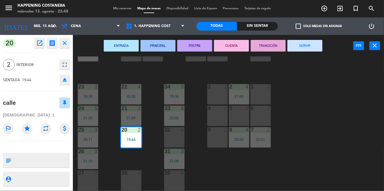
click at [313, 48] on button "SERVIR" at bounding box center [304, 46] width 35 height 12
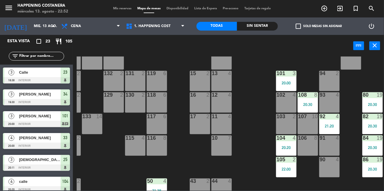
scroll to position [18, 39]
click at [282, 81] on div "20:00" at bounding box center [286, 83] width 20 height 4
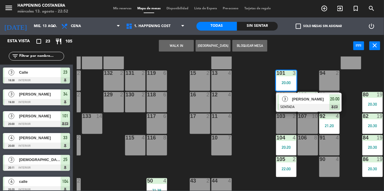
click at [301, 98] on span "[PERSON_NAME]" at bounding box center [310, 99] width 37 height 6
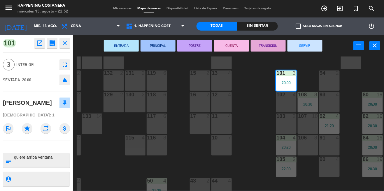
click at [308, 46] on button "SERVIR" at bounding box center [304, 46] width 35 height 12
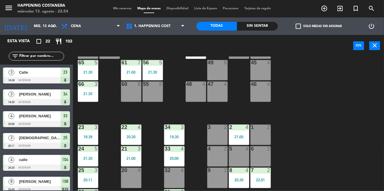
scroll to position [202, 0]
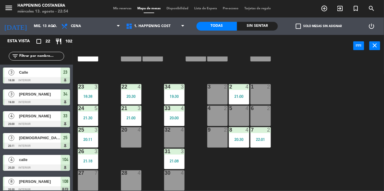
click at [357, 137] on div "69 2 122 6 121 6 120 6 14 4 CAVA 22 101 4 94 2 70 2 123 6 131 2 134 2 132 2 13 …" at bounding box center [230, 124] width 307 height 134
click at [94, 87] on div "23 3 18:38" at bounding box center [88, 94] width 20 height 20
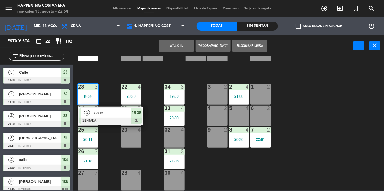
click at [117, 110] on span "Calle" at bounding box center [112, 113] width 37 height 6
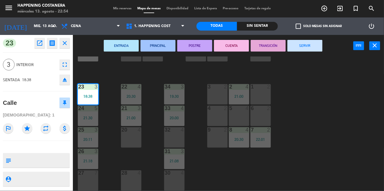
click at [320, 41] on button "SERVIR" at bounding box center [304, 46] width 35 height 12
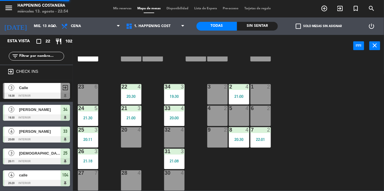
click at [330, 78] on div "69 2 122 6 121 6 120 6 14 4 CAVA 22 101 4 94 2 70 2 123 6 131 2 134 2 132 2 13 …" at bounding box center [230, 124] width 307 height 134
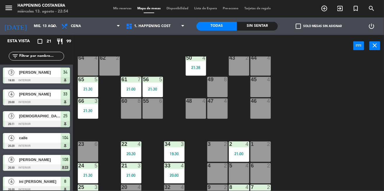
scroll to position [137, 0]
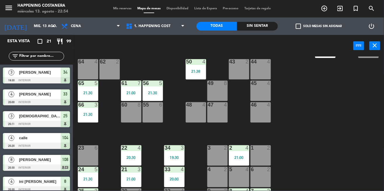
click at [135, 81] on div at bounding box center [131, 83] width 10 height 5
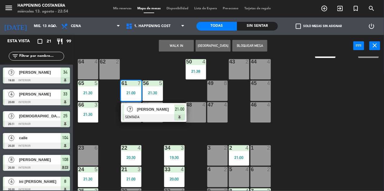
click at [171, 116] on div at bounding box center [153, 117] width 63 height 6
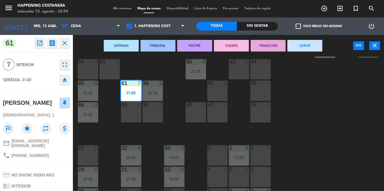
click at [320, 40] on button "SERVIR" at bounding box center [304, 46] width 35 height 12
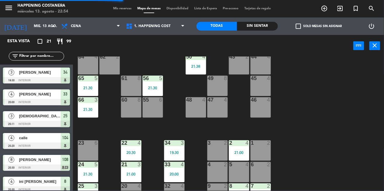
scroll to position [202, 0]
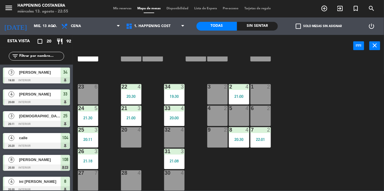
click at [114, 9] on span "Mis reservas" at bounding box center [122, 8] width 24 height 3
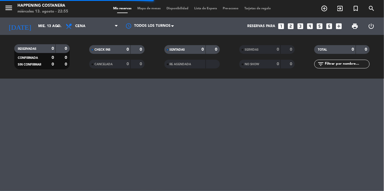
click at [195, 48] on div "0" at bounding box center [198, 49] width 12 height 7
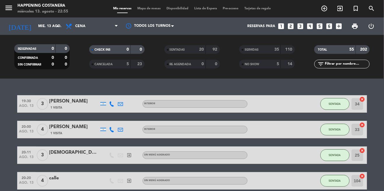
click at [118, 51] on div "0" at bounding box center [123, 49] width 12 height 7
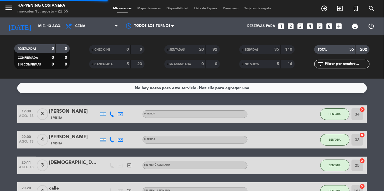
click at [59, 51] on div "0" at bounding box center [62, 48] width 11 height 7
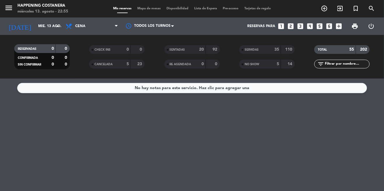
click at [265, 50] on div "SERVIDAS" at bounding box center [254, 49] width 27 height 7
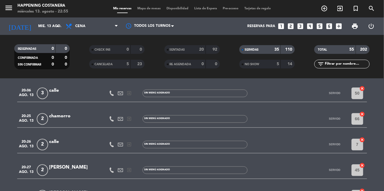
scroll to position [263, 0]
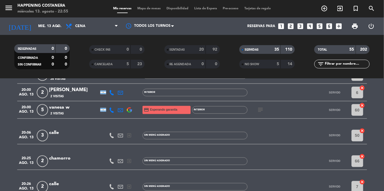
click at [74, 113] on div "2 Visitas" at bounding box center [74, 113] width 50 height 5
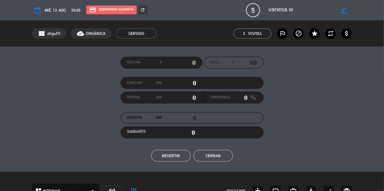
click at [179, 160] on button "REVERTIR" at bounding box center [170, 156] width 39 height 12
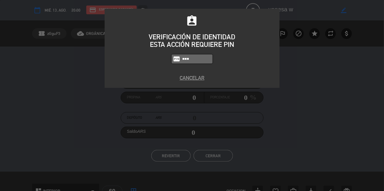
type input "5447"
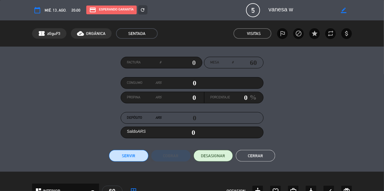
click at [263, 160] on button "Cerrar" at bounding box center [255, 156] width 39 height 12
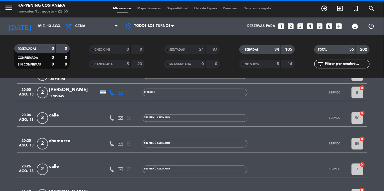
click at [154, 14] on div "menu Happening Costanera miércoles 13. agosto - 22:55 Mis reservas Mapa de mesa…" at bounding box center [192, 8] width 384 height 17
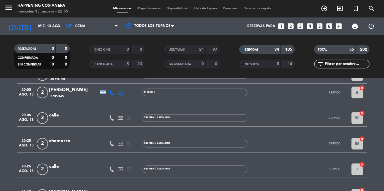
click at [152, 8] on span "Mapa de mesas" at bounding box center [148, 8] width 29 height 3
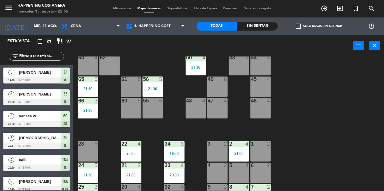
scroll to position [142, 0]
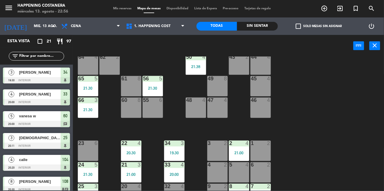
click at [304, 25] on label "check_box_outline_blank Solo mesas sin asignar" at bounding box center [319, 26] width 46 height 5
click at [319, 26] on input "check_box_outline_blank Solo mesas sin asignar" at bounding box center [319, 26] width 0 height 0
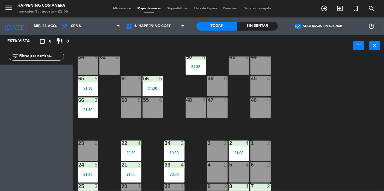
click at [299, 24] on span "check_box" at bounding box center [298, 26] width 5 height 5
click at [319, 26] on input "check_box Solo mesas sin asignar" at bounding box center [319, 26] width 0 height 0
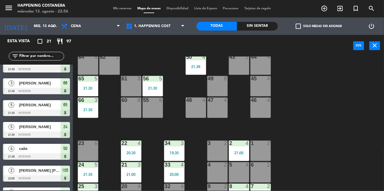
scroll to position [333, 0]
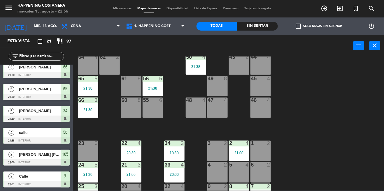
click at [319, 26] on input "check_box_outline_blank Solo mesas sin asignar" at bounding box center [319, 26] width 0 height 0
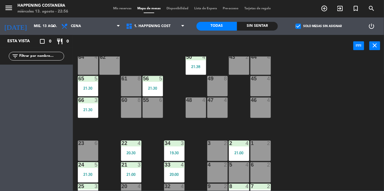
click at [319, 26] on input "check_box Solo mesas sin asignar" at bounding box center [319, 26] width 0 height 0
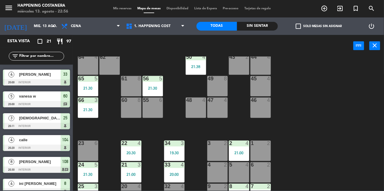
scroll to position [20, 0]
click at [319, 26] on input "check_box_outline_blank Solo mesas sin asignar" at bounding box center [319, 26] width 0 height 0
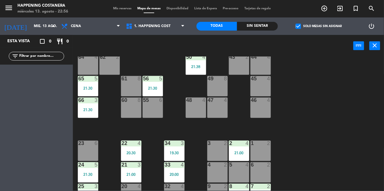
click at [319, 26] on input "check_box Solo mesas sin asignar" at bounding box center [319, 26] width 0 height 0
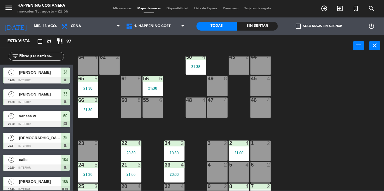
click at [319, 26] on input "check_box_outline_blank Solo mesas sin asignar" at bounding box center [319, 26] width 0 height 0
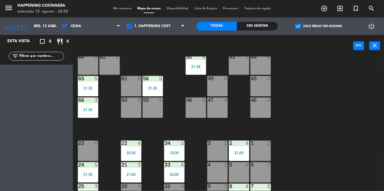
click at [310, 25] on label "check_box Solo mesas sin asignar" at bounding box center [319, 26] width 46 height 5
click at [319, 26] on input "check_box Solo mesas sin asignar" at bounding box center [319, 26] width 0 height 0
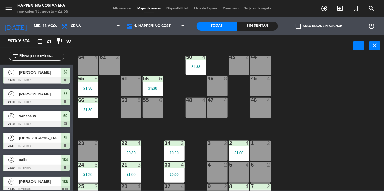
click at [57, 126] on div at bounding box center [36, 124] width 67 height 6
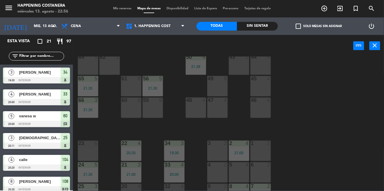
click at [131, 93] on div "61 8" at bounding box center [131, 86] width 20 height 20
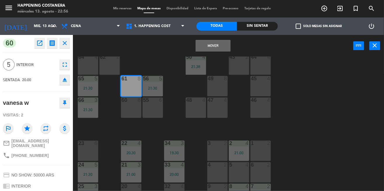
click at [219, 50] on button "Mover" at bounding box center [213, 46] width 35 height 12
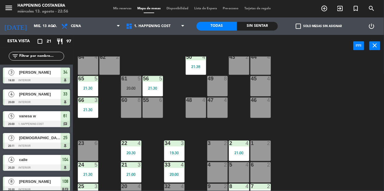
click at [136, 86] on div "61 5 20:00" at bounding box center [131, 86] width 20 height 20
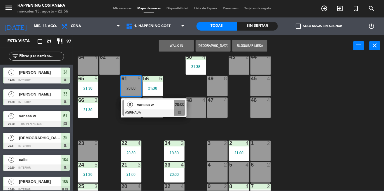
click at [159, 106] on span "vanesa w" at bounding box center [155, 105] width 37 height 6
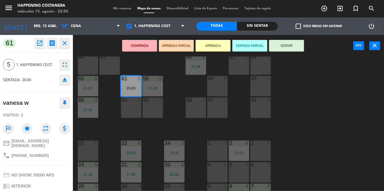
click at [288, 45] on button "SENTAR" at bounding box center [286, 46] width 35 height 12
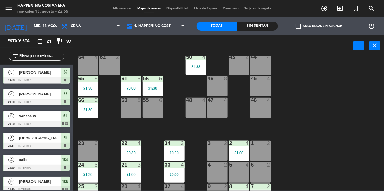
scroll to position [124, 0]
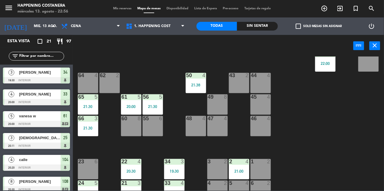
click at [350, 128] on div "69 2 122 6 121 6 120 6 14 4 CAVA 22 101 4 94 2 70 2 123 6 131 2 134 2 132 2 13 …" at bounding box center [230, 124] width 307 height 134
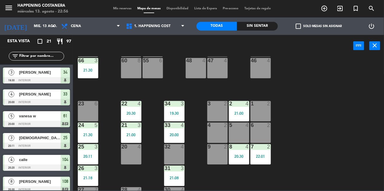
scroll to position [202, 0]
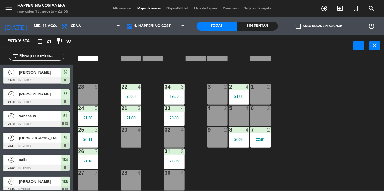
click at [357, 114] on div "69 2 122 6 121 6 120 6 14 4 CAVA 22 101 4 94 2 70 2 123 6 131 2 134 2 132 2 13 …" at bounding box center [230, 124] width 307 height 134
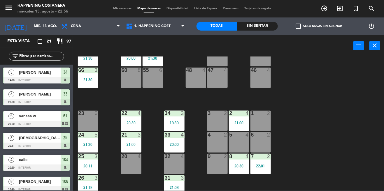
scroll to position [176, 0]
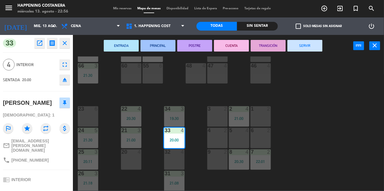
click at [315, 45] on button "SERVIR" at bounding box center [304, 46] width 35 height 12
